Goal: Information Seeking & Learning: Check status

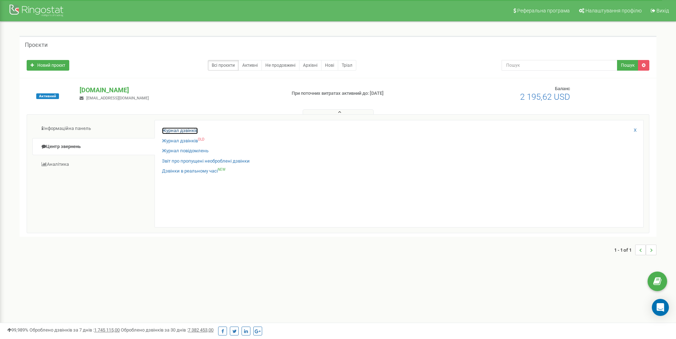
drag, startPoint x: 0, startPoint y: 0, endPoint x: 167, endPoint y: 130, distance: 211.9
click at [167, 130] on link "Журнал дзвінків" at bounding box center [180, 131] width 36 height 7
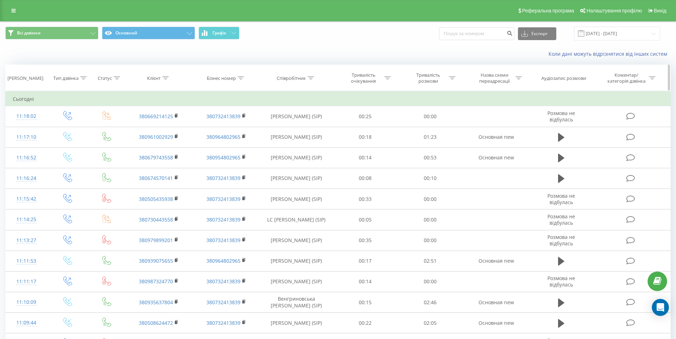
click at [160, 80] on div "Клієнт" at bounding box center [153, 78] width 13 height 6
click at [151, 128] on input "text" at bounding box center [159, 129] width 63 height 12
paste input "+380679433855"
type input "+380679433855"
click button "OK" at bounding box center [174, 143] width 30 height 9
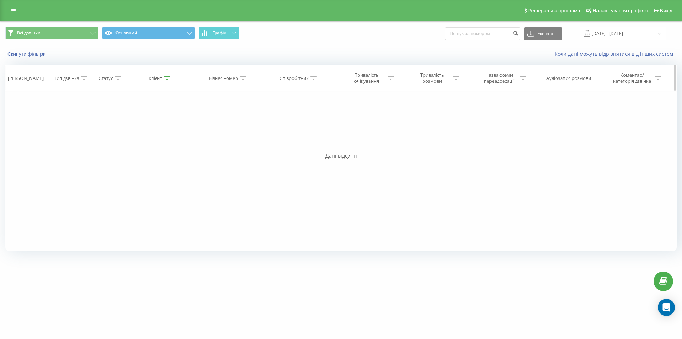
click at [168, 82] on th "Клієнт" at bounding box center [160, 78] width 68 height 26
click at [168, 79] on icon at bounding box center [167, 78] width 6 height 4
click at [173, 143] on span "OK" at bounding box center [175, 142] width 20 height 11
click at [594, 36] on input "22.08.2025 - 22.09.2025" at bounding box center [623, 34] width 86 height 14
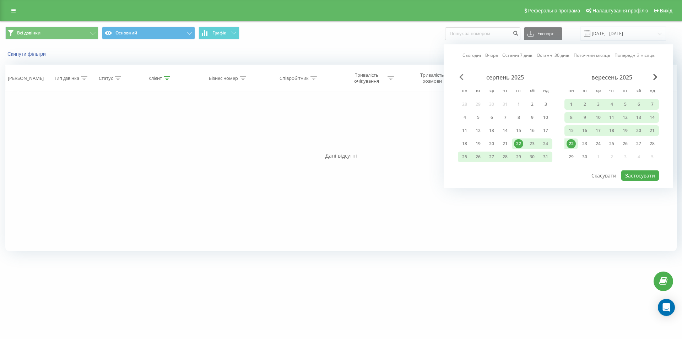
click at [463, 78] on span "Previous Month" at bounding box center [461, 77] width 4 height 6
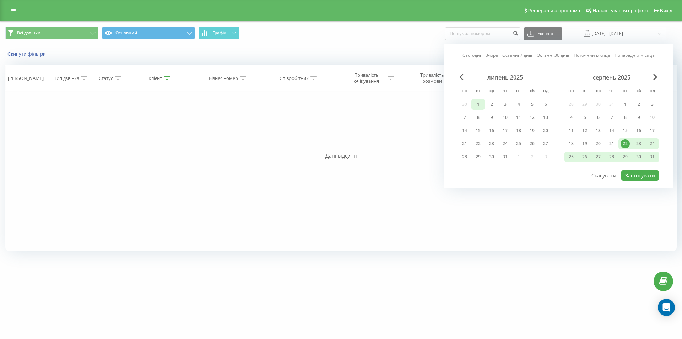
click at [478, 104] on div "1" at bounding box center [477, 104] width 9 height 9
click at [650, 157] on div "31" at bounding box center [652, 156] width 9 height 9
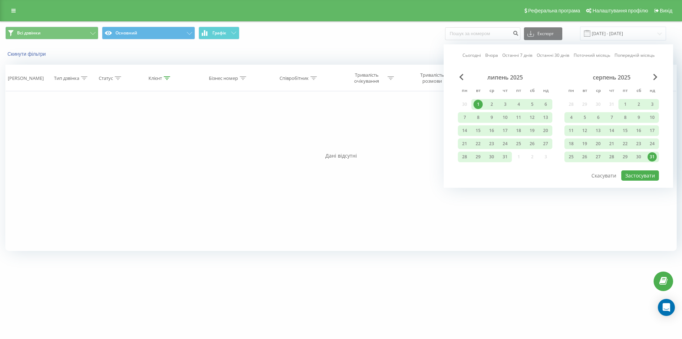
click at [658, 78] on div "серпень 2025" at bounding box center [611, 77] width 94 height 7
click at [655, 76] on span "Next Month" at bounding box center [655, 77] width 4 height 6
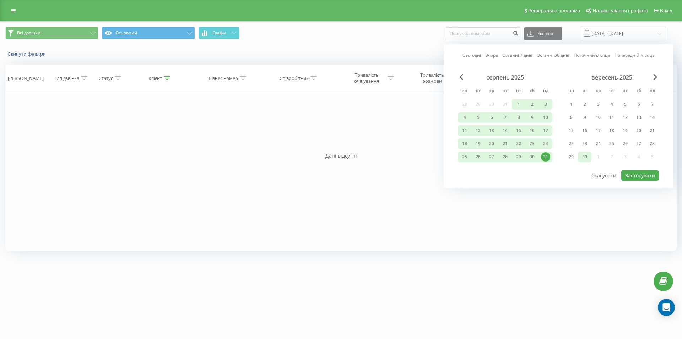
click at [588, 157] on div "30" at bounding box center [584, 156] width 9 height 9
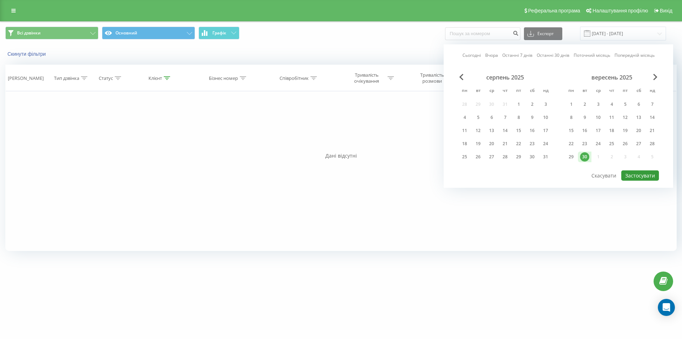
click at [641, 177] on button "Застосувати" at bounding box center [640, 175] width 38 height 10
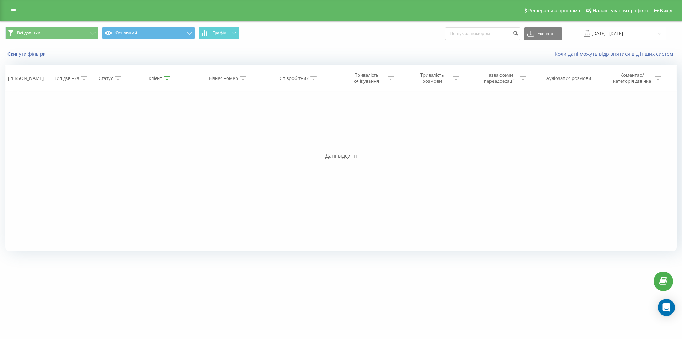
click at [605, 35] on input "30.09.2025 - 30.09.2025" at bounding box center [623, 34] width 86 height 14
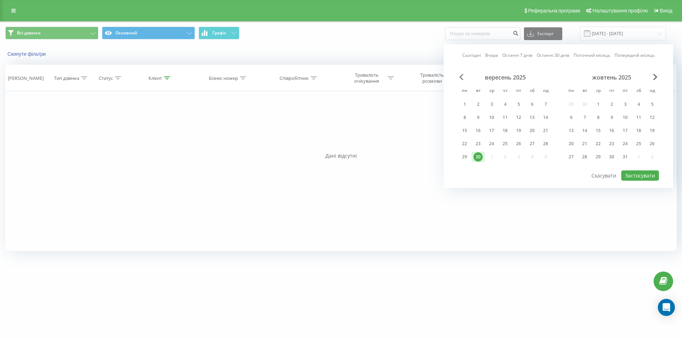
click at [460, 76] on span "Previous Month" at bounding box center [461, 77] width 4 height 6
click at [640, 131] on div "20" at bounding box center [638, 130] width 9 height 9
click at [490, 141] on div "20" at bounding box center [491, 143] width 9 height 9
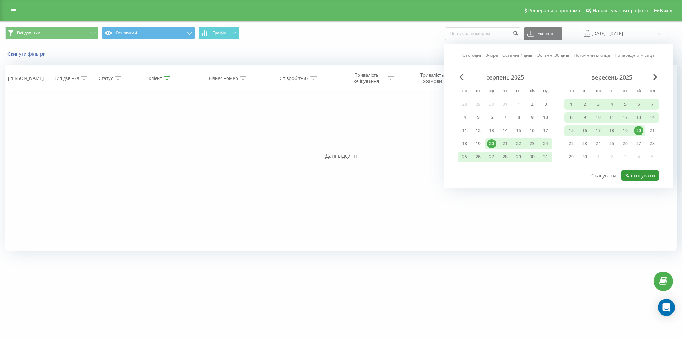
click at [635, 171] on button "Застосувати" at bounding box center [640, 175] width 38 height 10
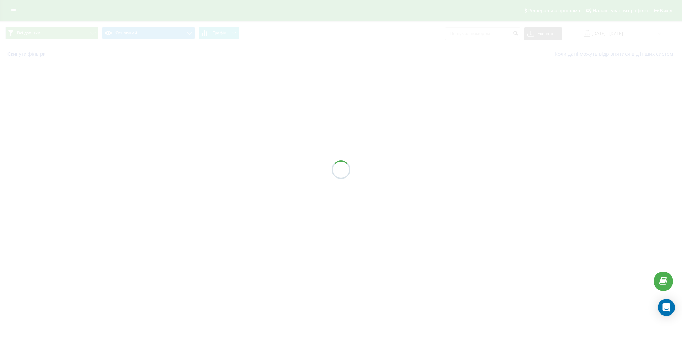
type input "20.08.2025 - 20.09.2025"
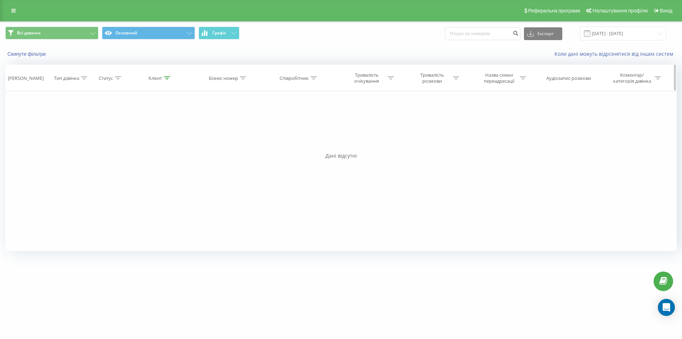
click at [169, 80] on icon at bounding box center [167, 78] width 6 height 4
click at [172, 144] on span "OK" at bounding box center [175, 142] width 20 height 11
